Goal: Check status

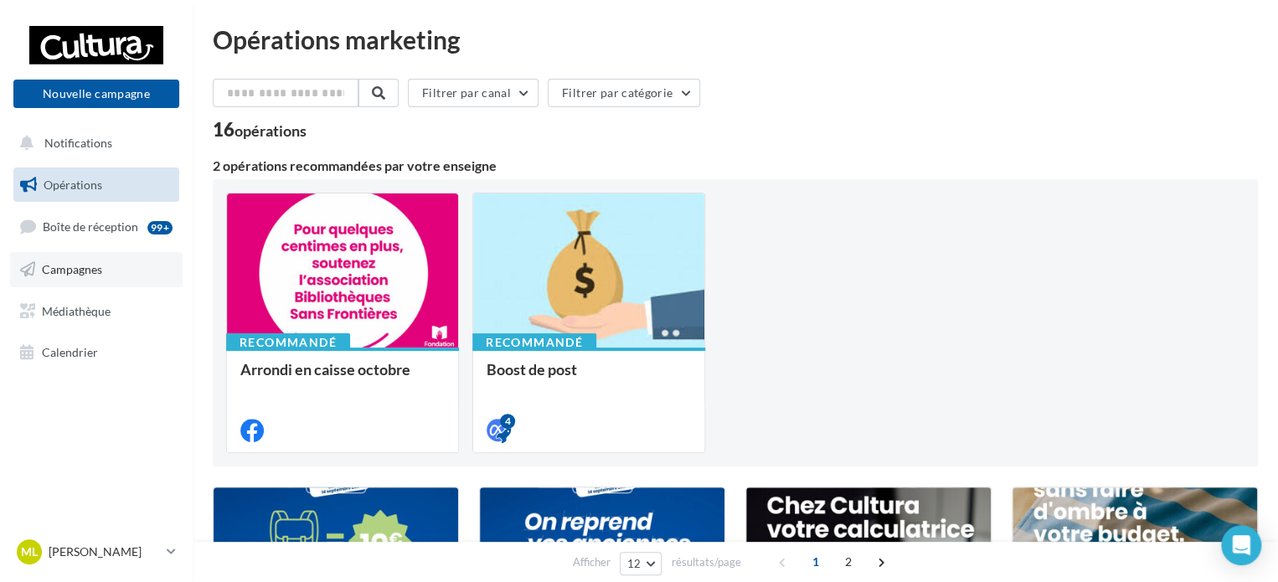
click at [109, 265] on link "Campagnes" at bounding box center [96, 269] width 173 height 35
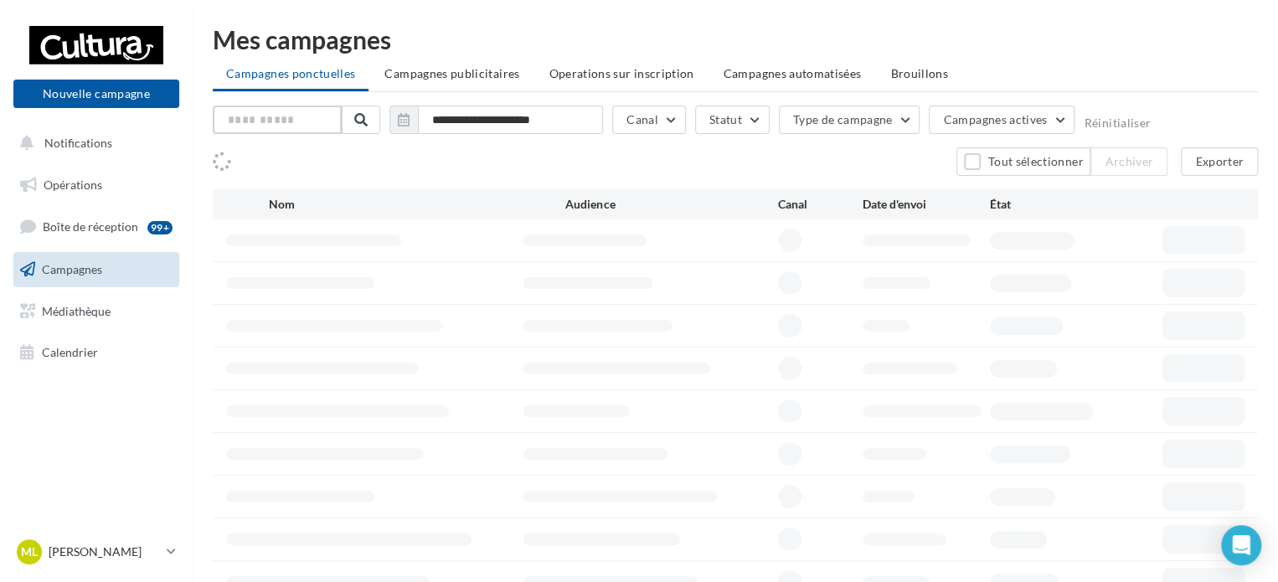
click at [299, 119] on input "text" at bounding box center [277, 120] width 129 height 28
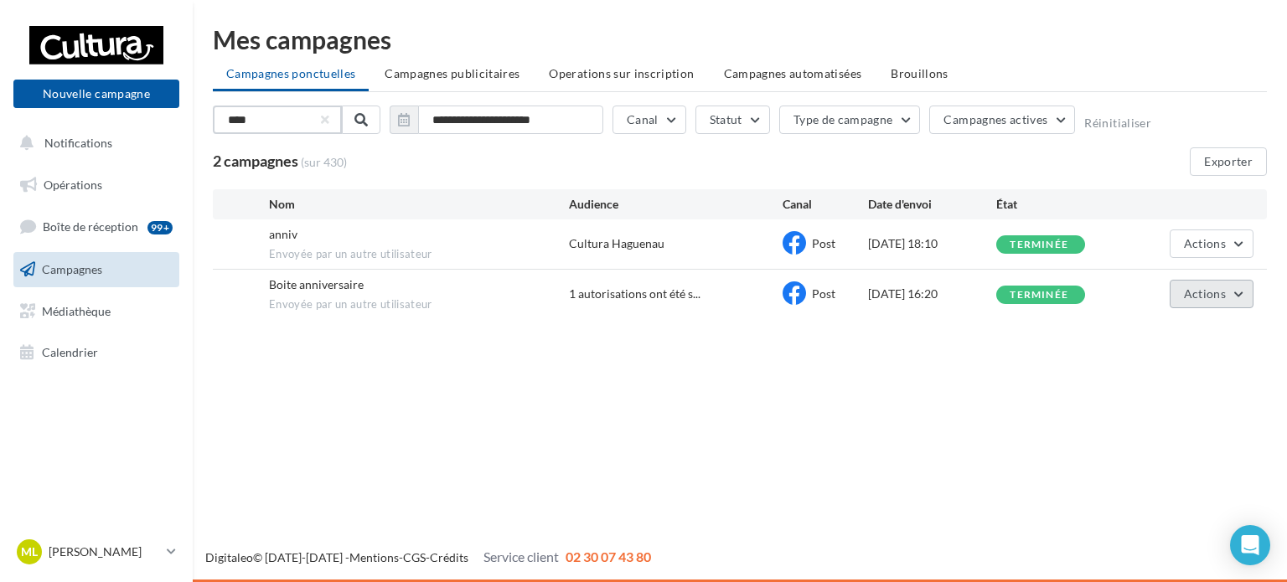
type input "****"
click at [1229, 296] on button "Actions" at bounding box center [1212, 294] width 84 height 28
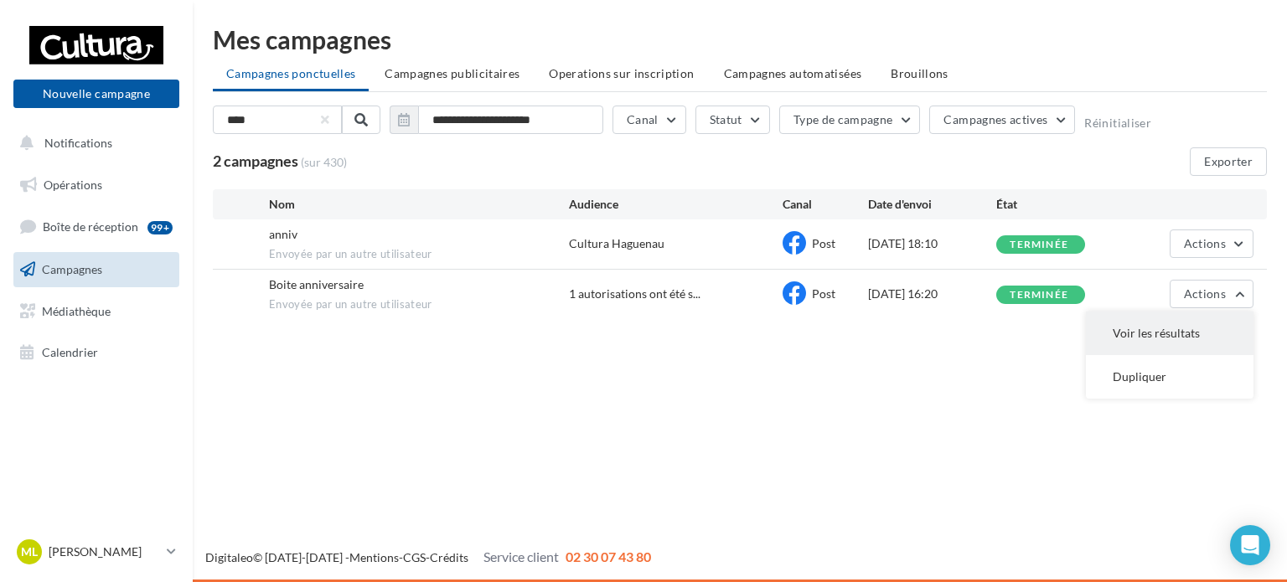
click at [1190, 331] on button "Voir les résultats" at bounding box center [1170, 334] width 168 height 44
click at [1229, 240] on button "Actions" at bounding box center [1212, 244] width 84 height 28
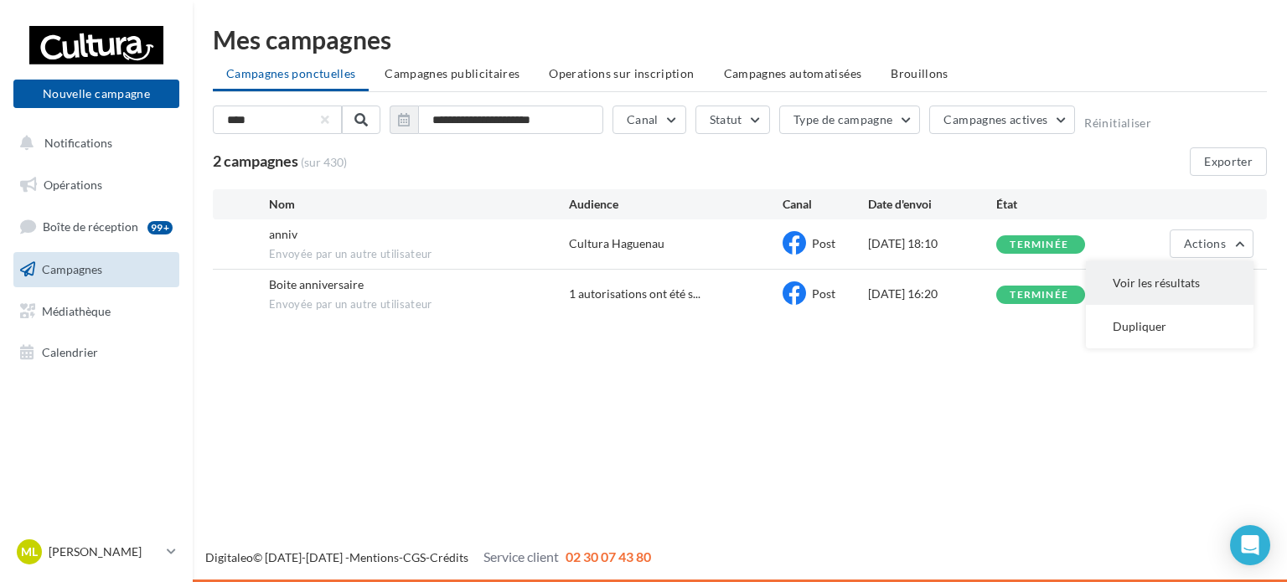
click at [1196, 272] on button "Voir les résultats" at bounding box center [1170, 283] width 168 height 44
